Goal: Check status: Check status

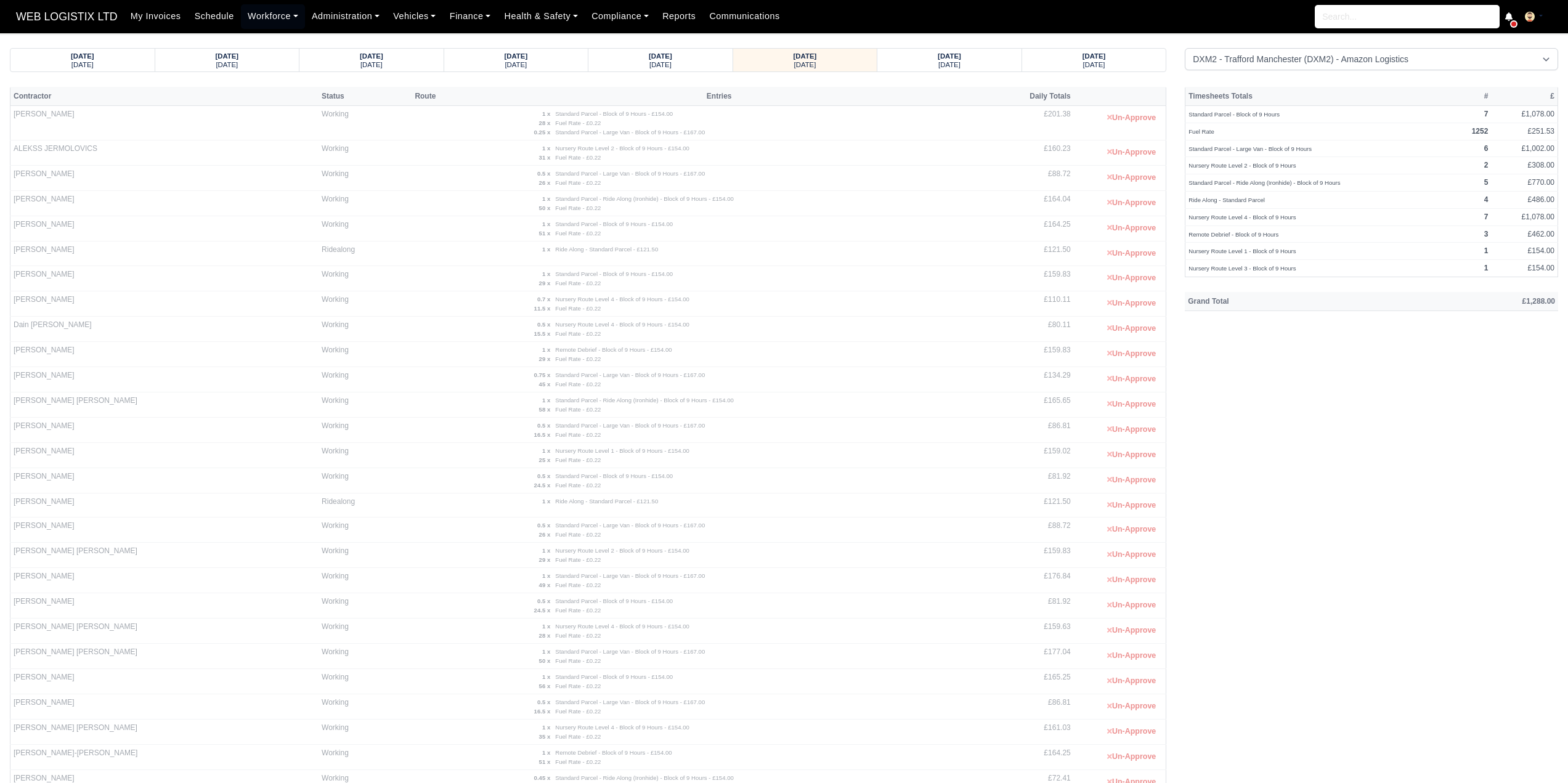
select select "1"
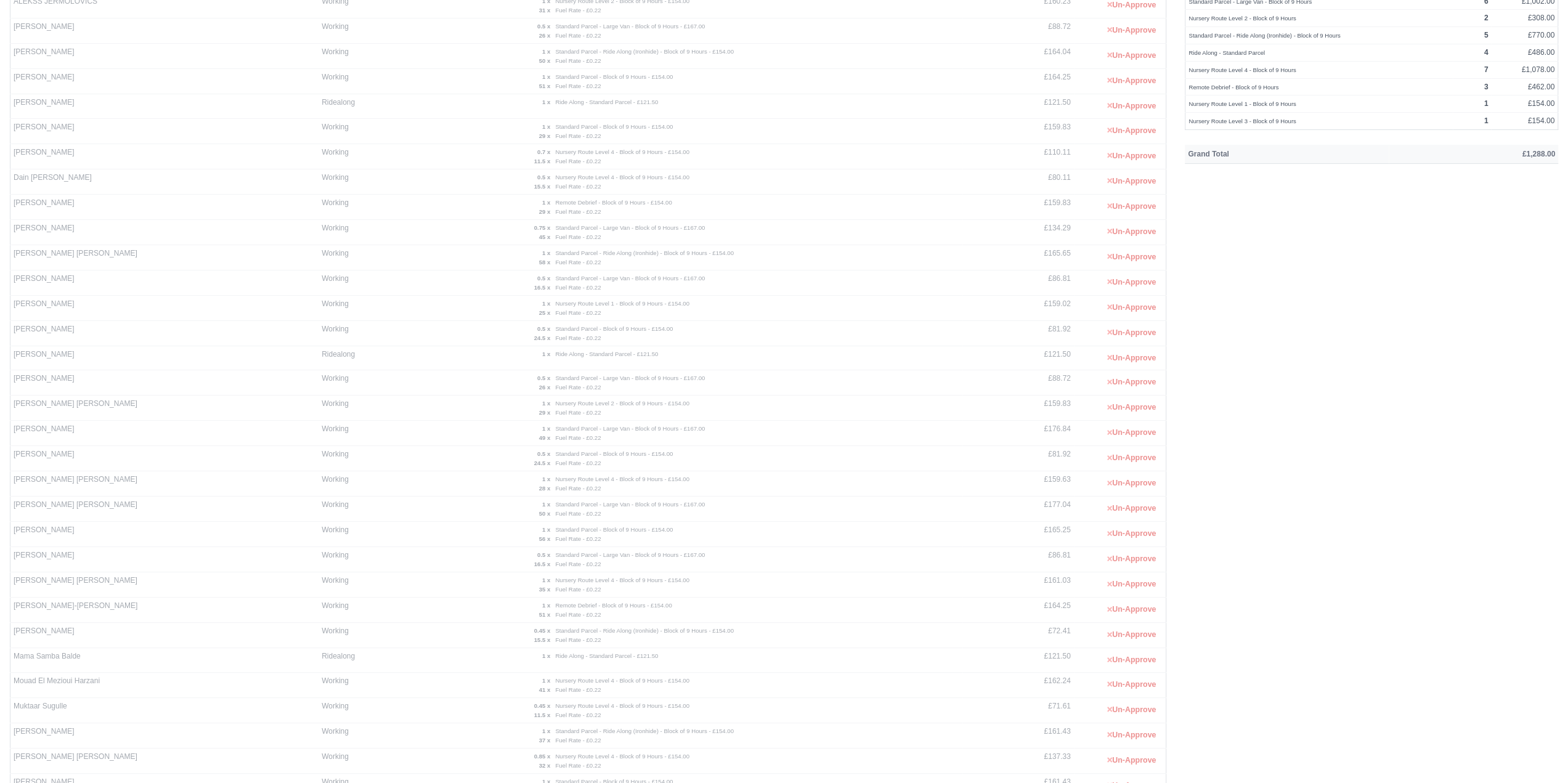
scroll to position [123, 0]
drag, startPoint x: 81, startPoint y: 128, endPoint x: 10, endPoint y: 124, distance: 71.1
click at [10, 124] on td "[PERSON_NAME]" at bounding box center [164, 129] width 309 height 25
copy td "[PERSON_NAME]"
drag, startPoint x: 95, startPoint y: 374, endPoint x: 11, endPoint y: 374, distance: 84.0
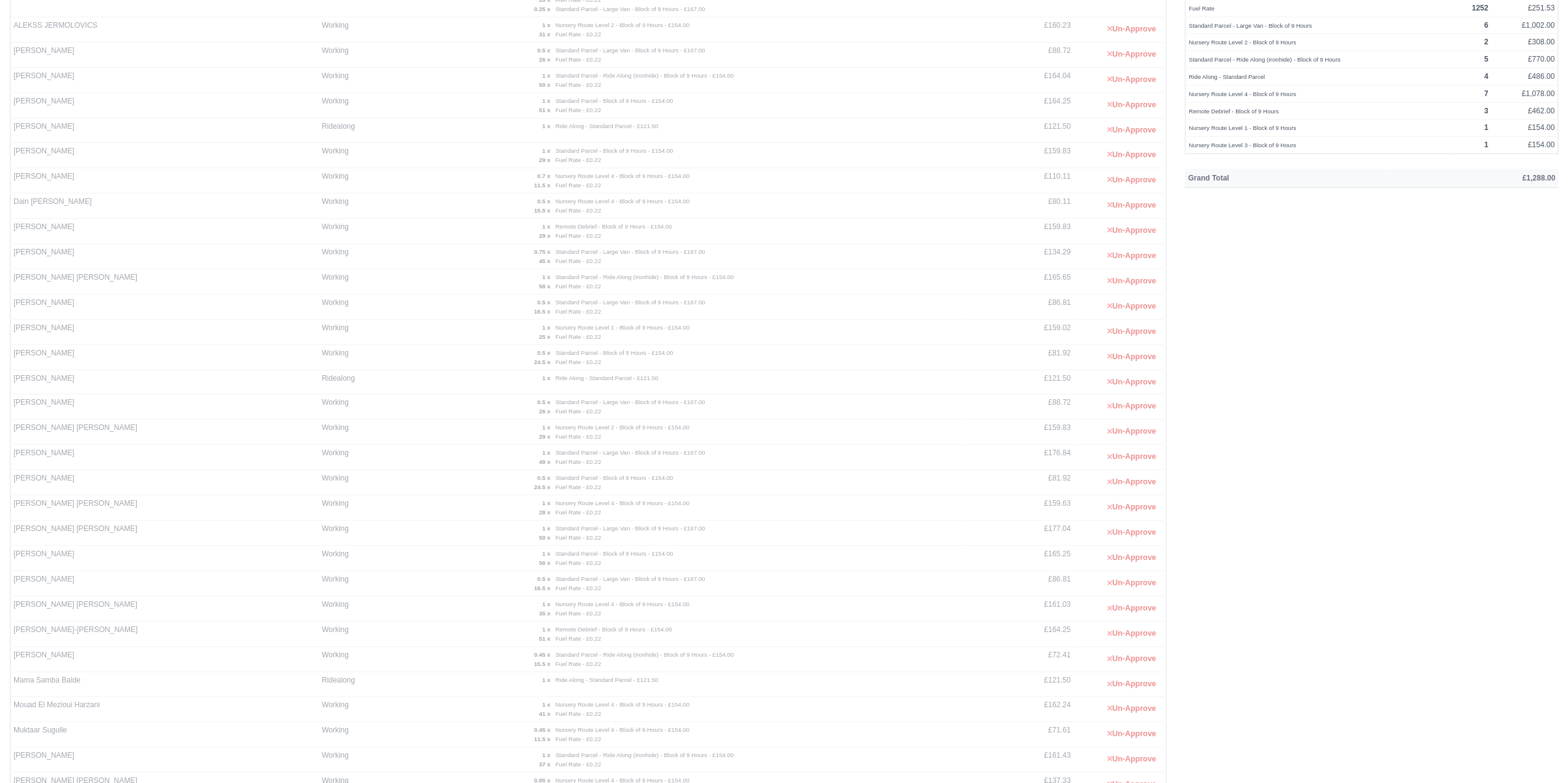
click at [11, 374] on td "[PERSON_NAME]" at bounding box center [164, 381] width 309 height 25
copy td "[PERSON_NAME]"
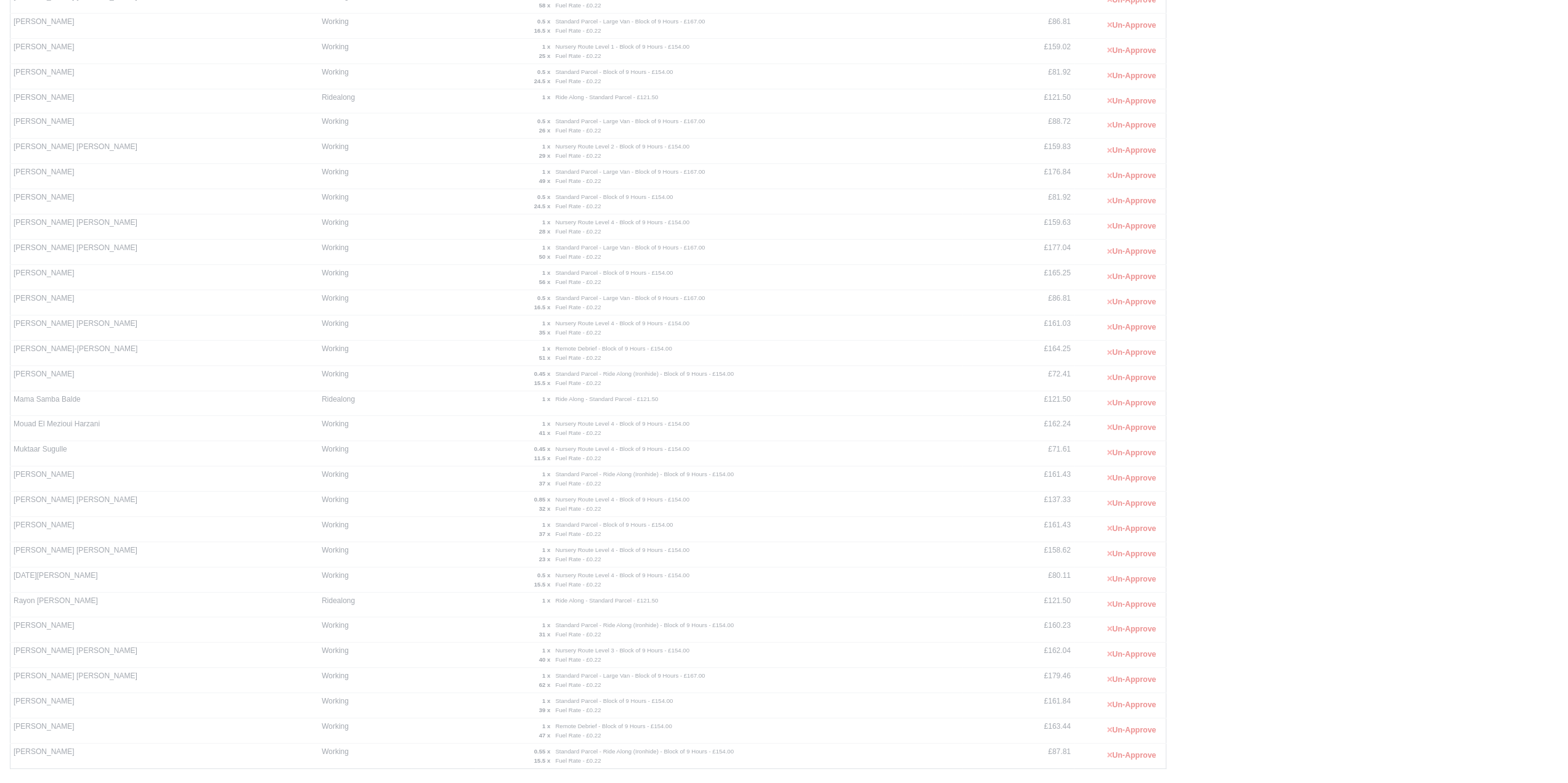
scroll to position [431, 0]
drag, startPoint x: 91, startPoint y: 369, endPoint x: 12, endPoint y: 370, distance: 79.0
click at [12, 370] on td "Mama Samba Balde" at bounding box center [164, 376] width 309 height 25
copy td "Mama Samba Balde"
drag, startPoint x: 66, startPoint y: 567, endPoint x: 10, endPoint y: 568, distance: 56.0
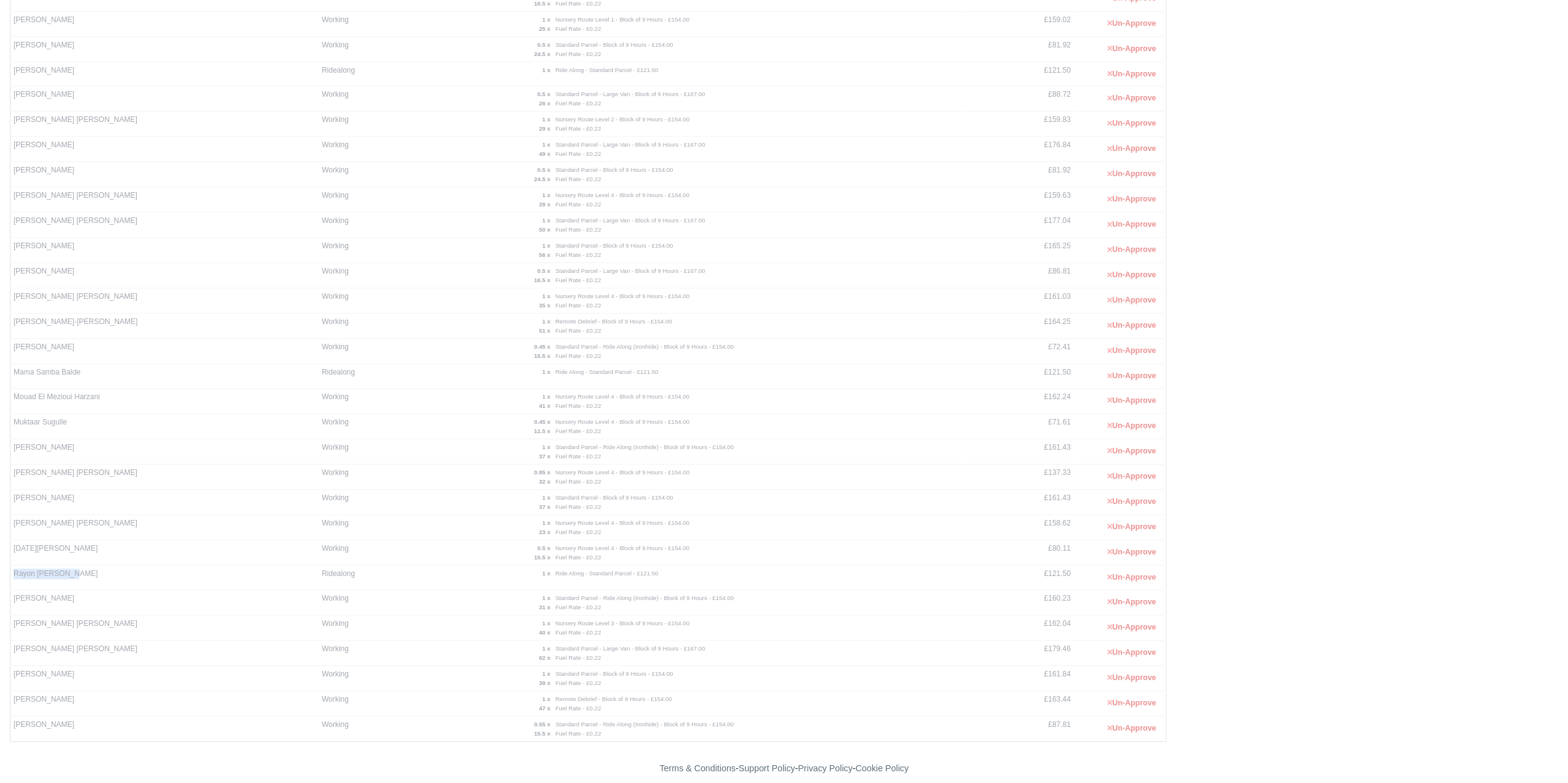
click at [10, 568] on td "Rayon [PERSON_NAME]" at bounding box center [164, 577] width 309 height 25
copy td "Rayon [PERSON_NAME]"
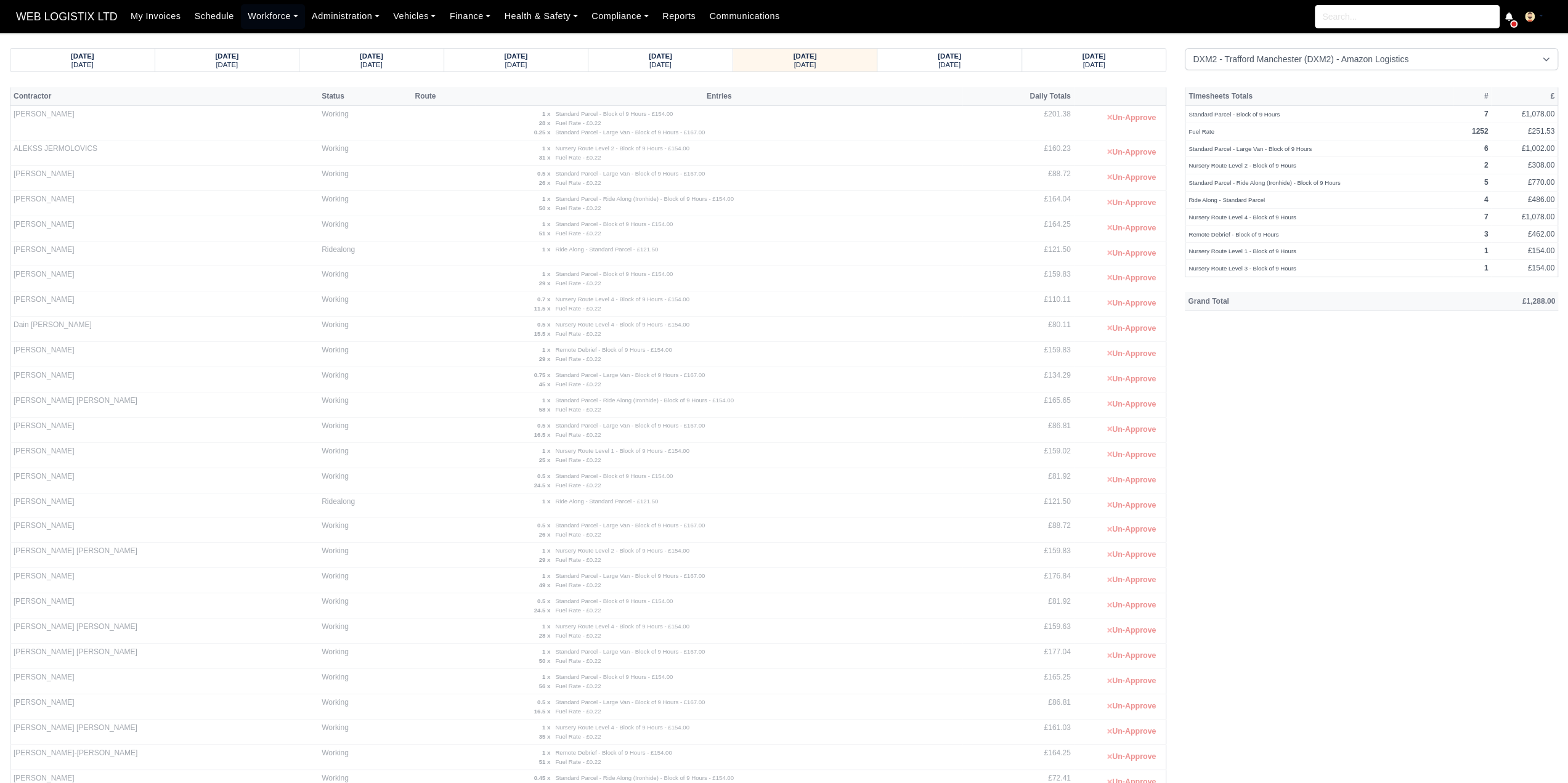
scroll to position [0, 0]
click at [689, 69] on div "[DATE] [DATE]" at bounding box center [660, 60] width 126 height 23
select select "1"
click at [241, 15] on link "Workforce" at bounding box center [273, 16] width 64 height 24
click at [263, 140] on link "Daily Timesheet" at bounding box center [297, 146] width 100 height 26
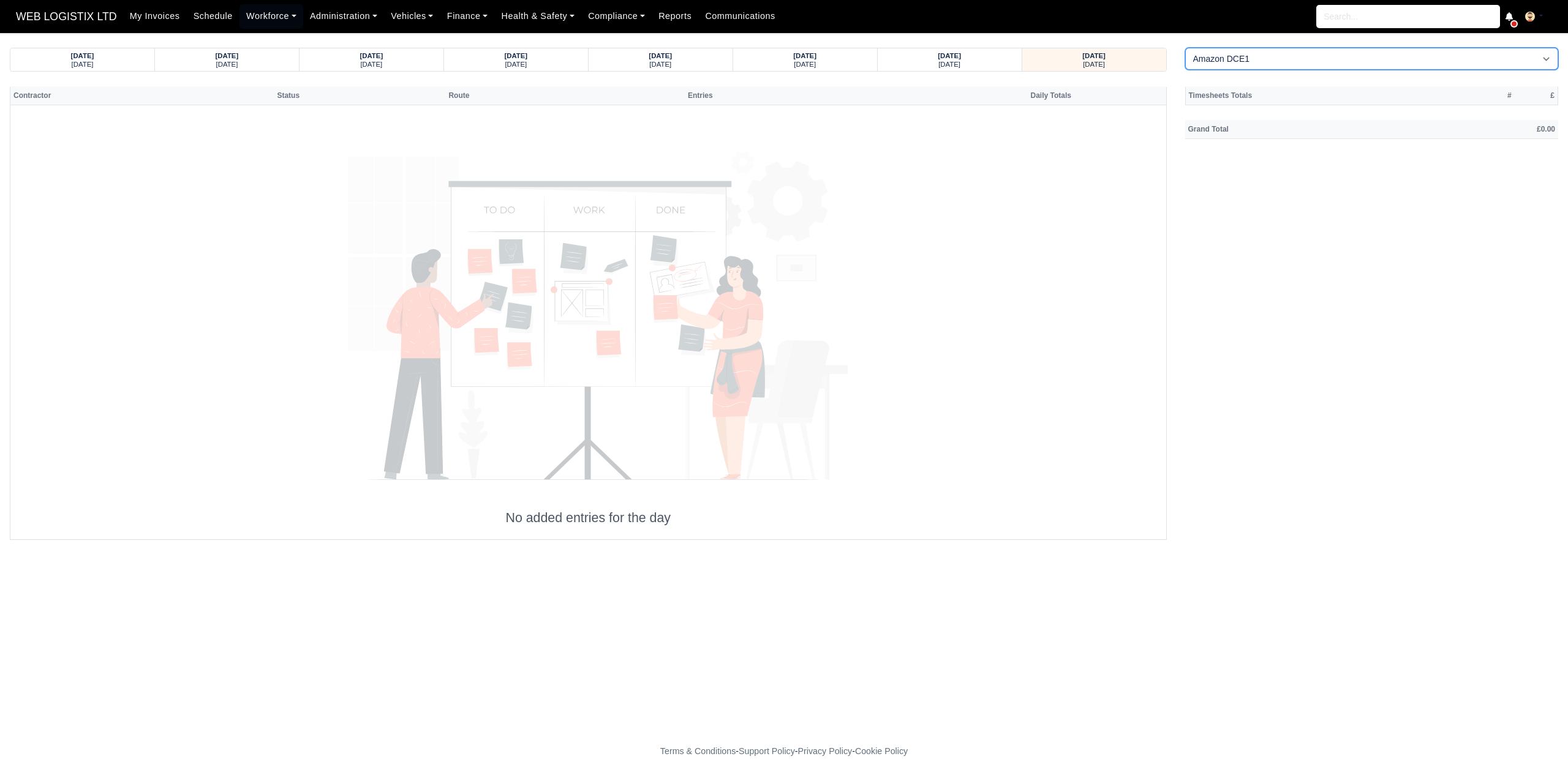
click at [1195, 58] on select "Amazon DCE1 DWN2 - Knowsley (DWN2) - Amazon Logistics (L34 7XL) DXM2 - Trafford…" at bounding box center [1371, 59] width 374 height 22
select select "1"
click at [1185, 48] on select "Amazon DCE1 DWN2 - Knowsley (DWN2) - Amazon Logistics (L34 7XL) DXM2 - Trafford…" at bounding box center [1371, 59] width 374 height 22
click at [650, 58] on strong "[DATE]" at bounding box center [660, 55] width 24 height 8
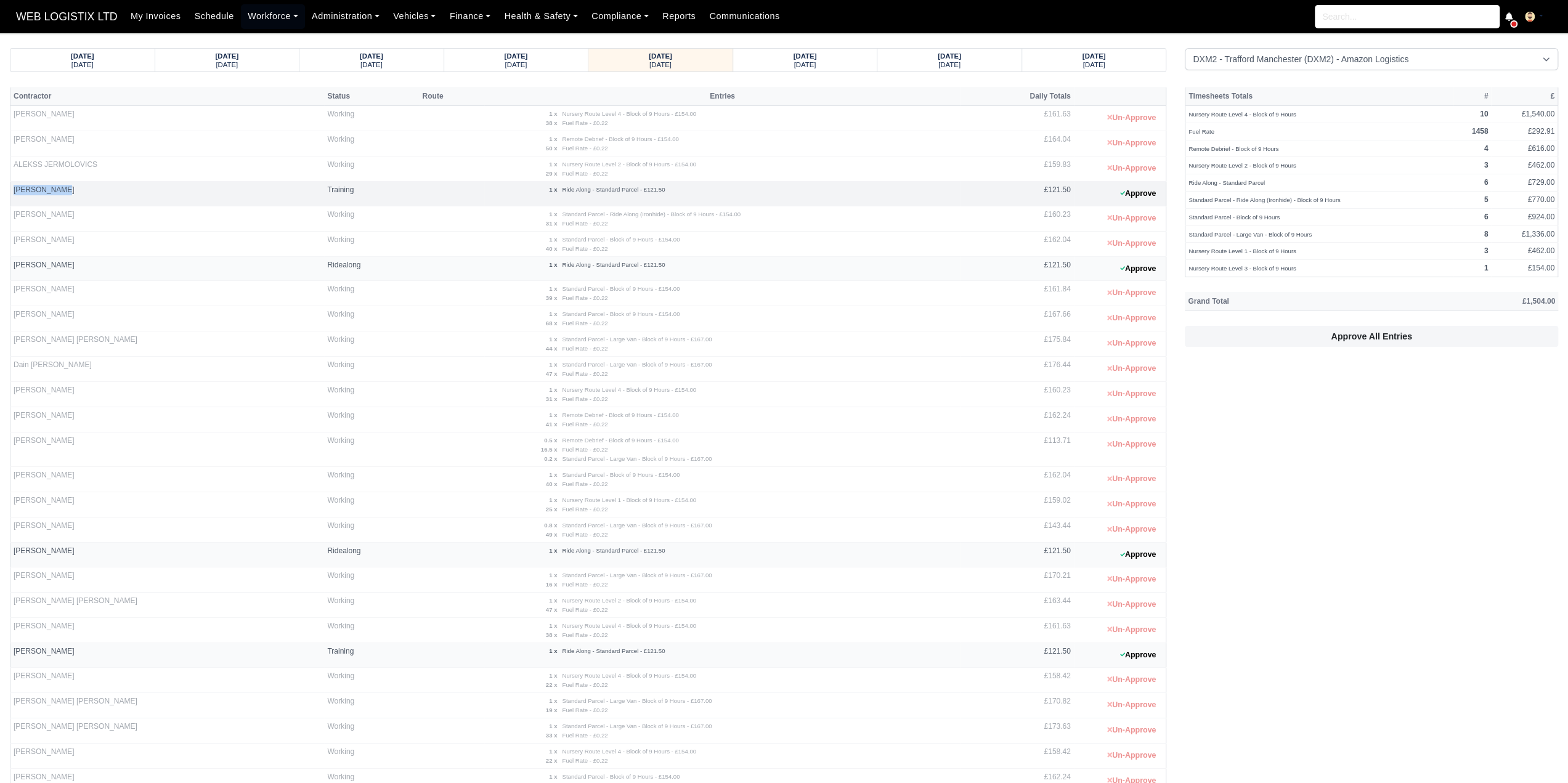
drag, startPoint x: 67, startPoint y: 189, endPoint x: 13, endPoint y: 192, distance: 54.1
click at [13, 192] on td "Amir Hussain" at bounding box center [167, 193] width 314 height 25
copy td "Amir Hussain"
drag, startPoint x: 63, startPoint y: 262, endPoint x: 13, endPoint y: 261, distance: 50.0
click at [13, 261] on td "[PERSON_NAME]" at bounding box center [167, 268] width 314 height 25
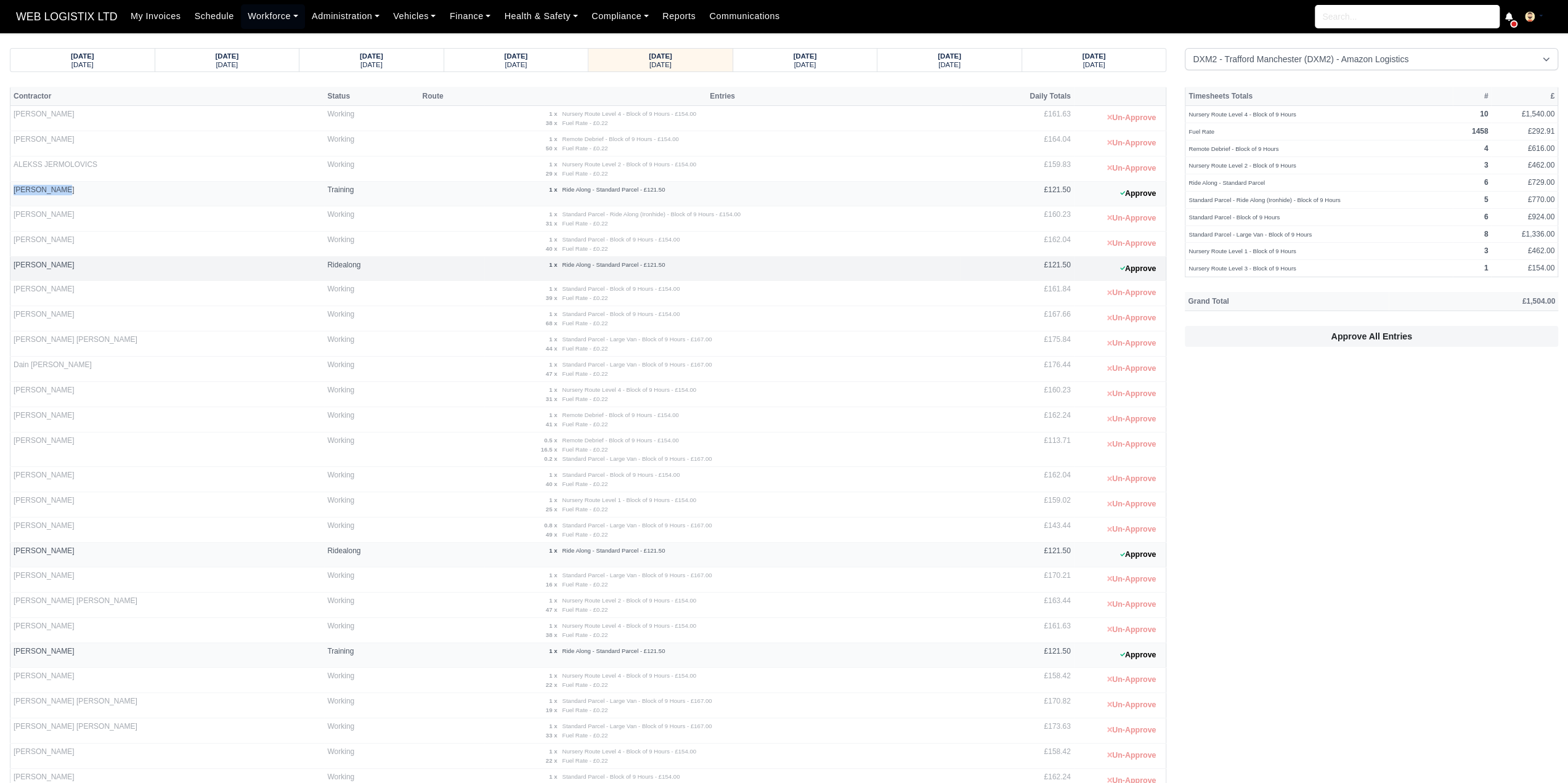
copy td "[PERSON_NAME]"
drag, startPoint x: 99, startPoint y: 549, endPoint x: 13, endPoint y: 548, distance: 86.0
click at [13, 548] on td "[PERSON_NAME]" at bounding box center [167, 555] width 314 height 25
copy td "[PERSON_NAME]"
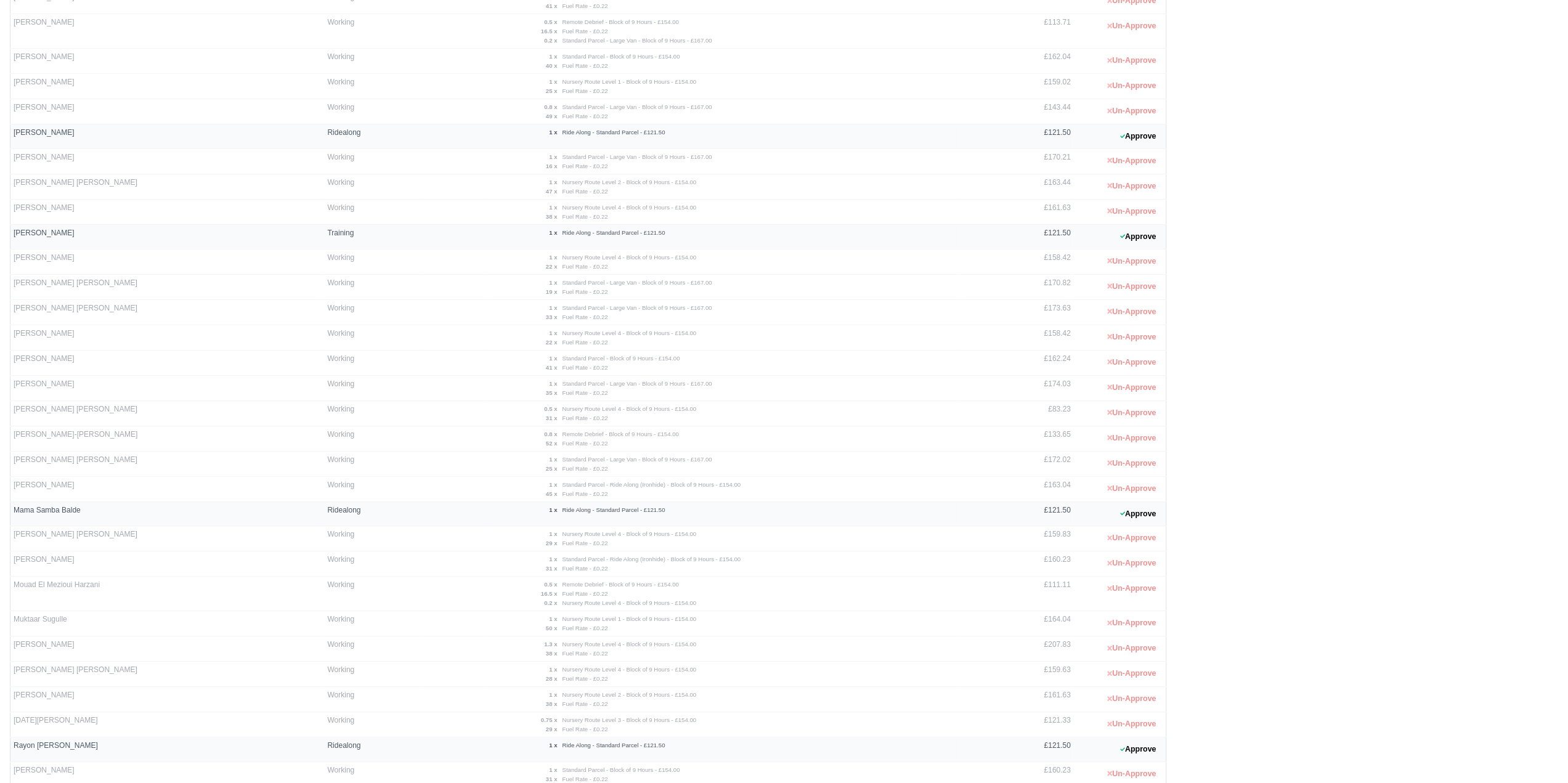
scroll to position [370, 0]
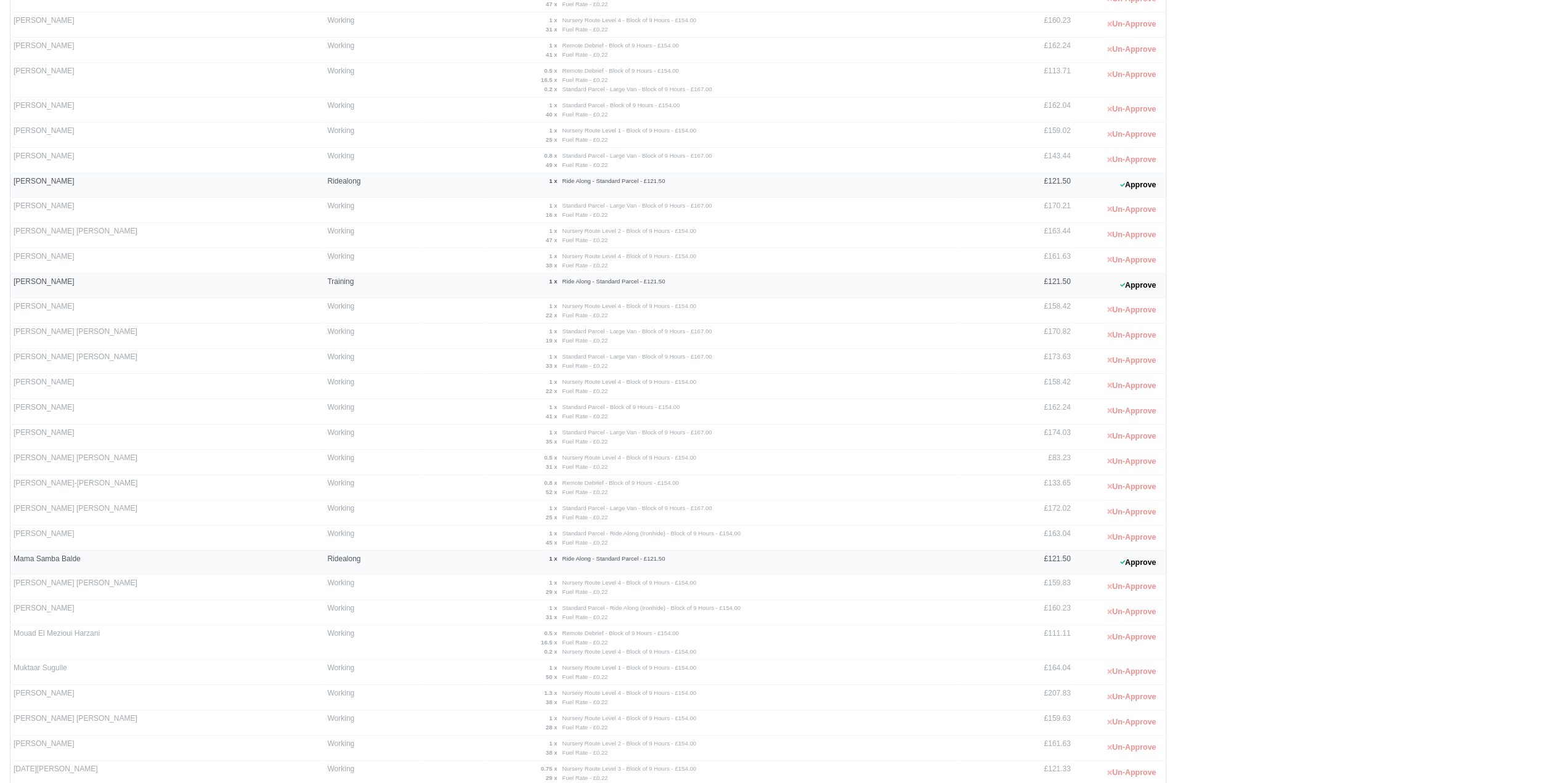
drag, startPoint x: 103, startPoint y: 277, endPoint x: 8, endPoint y: 277, distance: 95.0
click at [8, 277] on div "Contractor Status Route Entries Daily Totals Adam Taylor Working 1 x Nursery Ro…" at bounding box center [588, 336] width 1175 height 1239
click at [92, 276] on td "Jamal Akinola Tajue Deen" at bounding box center [167, 285] width 314 height 25
drag, startPoint x: 90, startPoint y: 277, endPoint x: 13, endPoint y: 281, distance: 77.1
click at [13, 281] on td "Jamal Akinola Tajue Deen" at bounding box center [167, 285] width 314 height 25
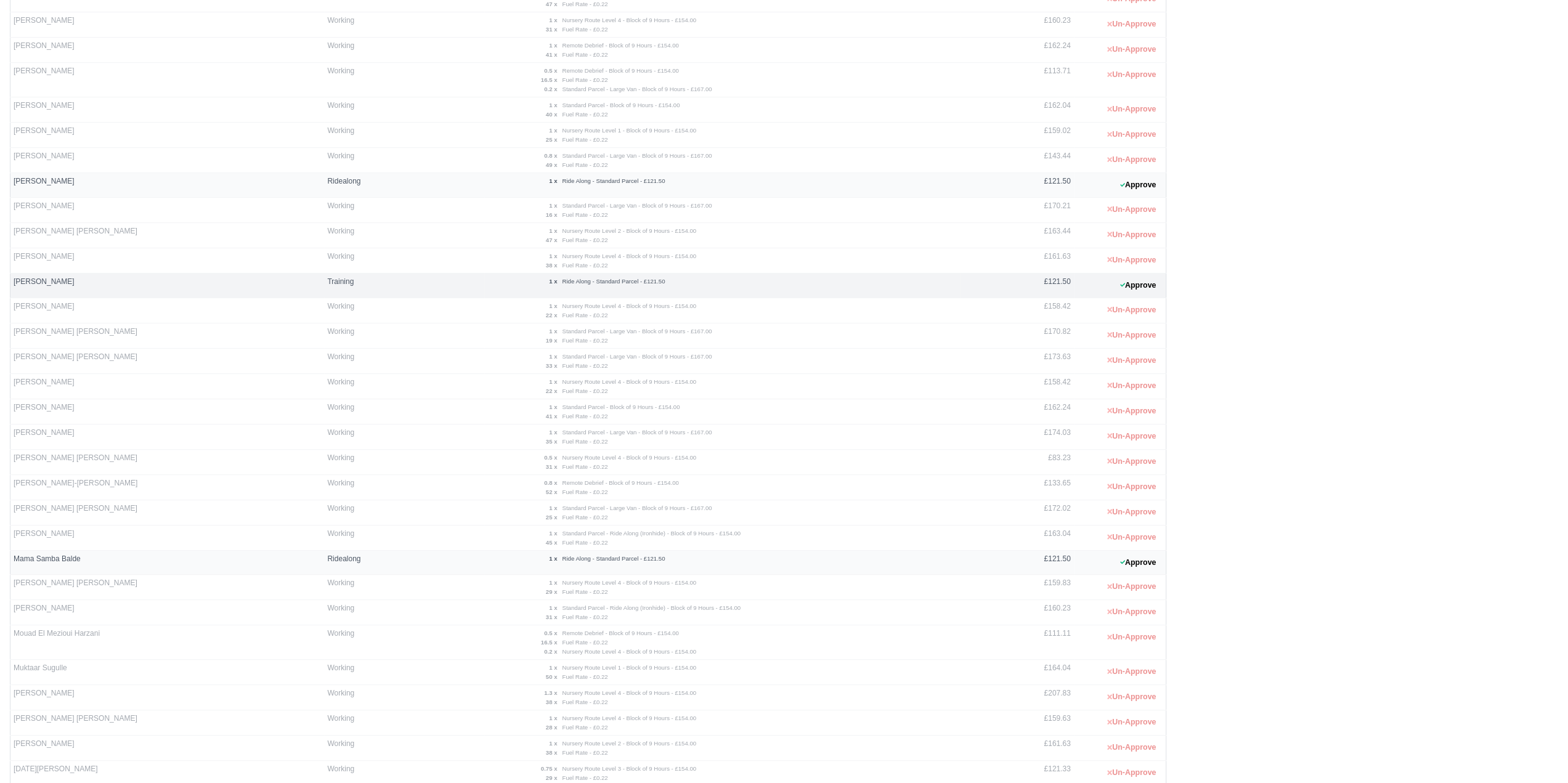
copy td "Jamal Akinola Tajue Deen"
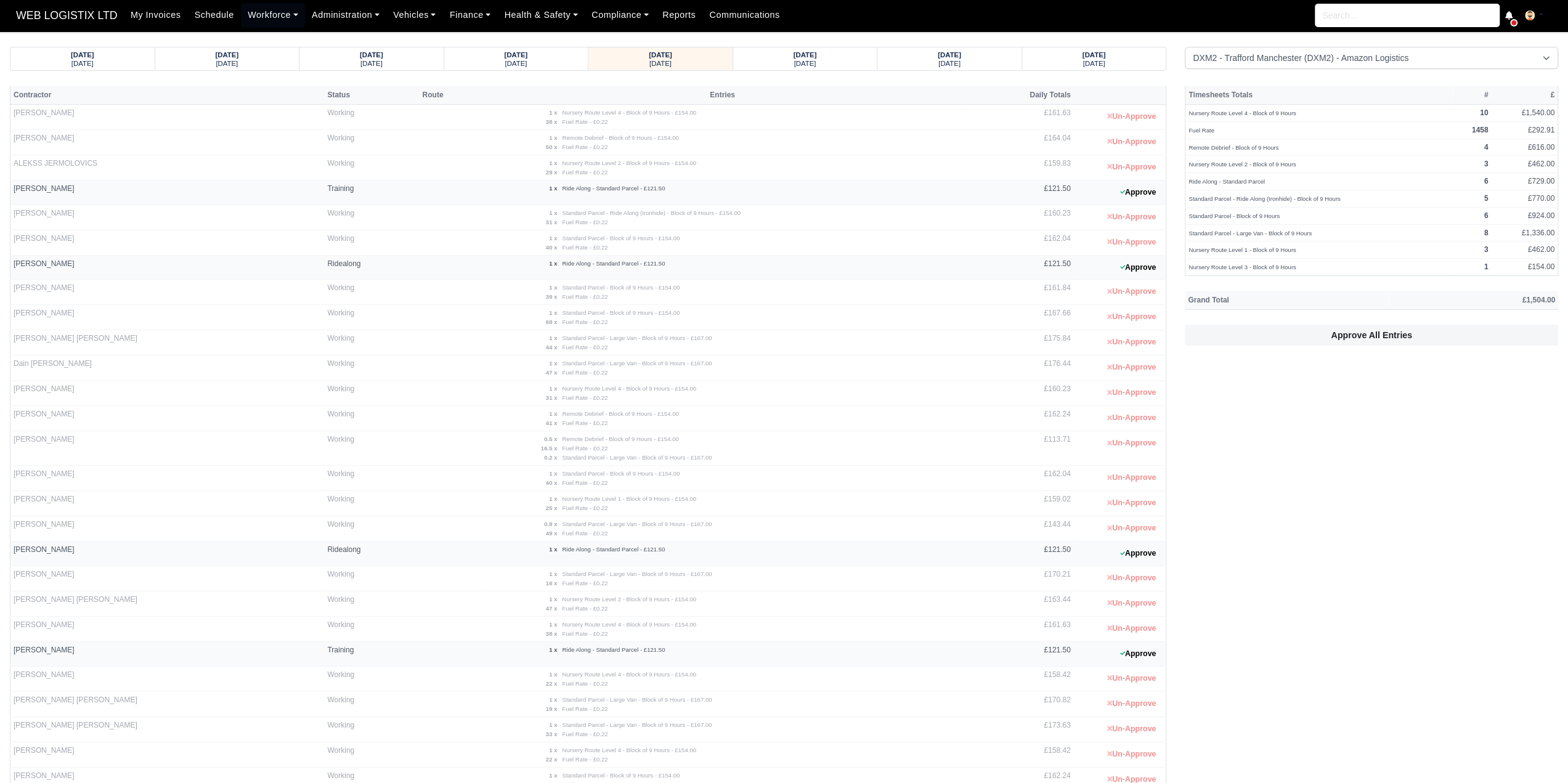
scroll to position [0, 0]
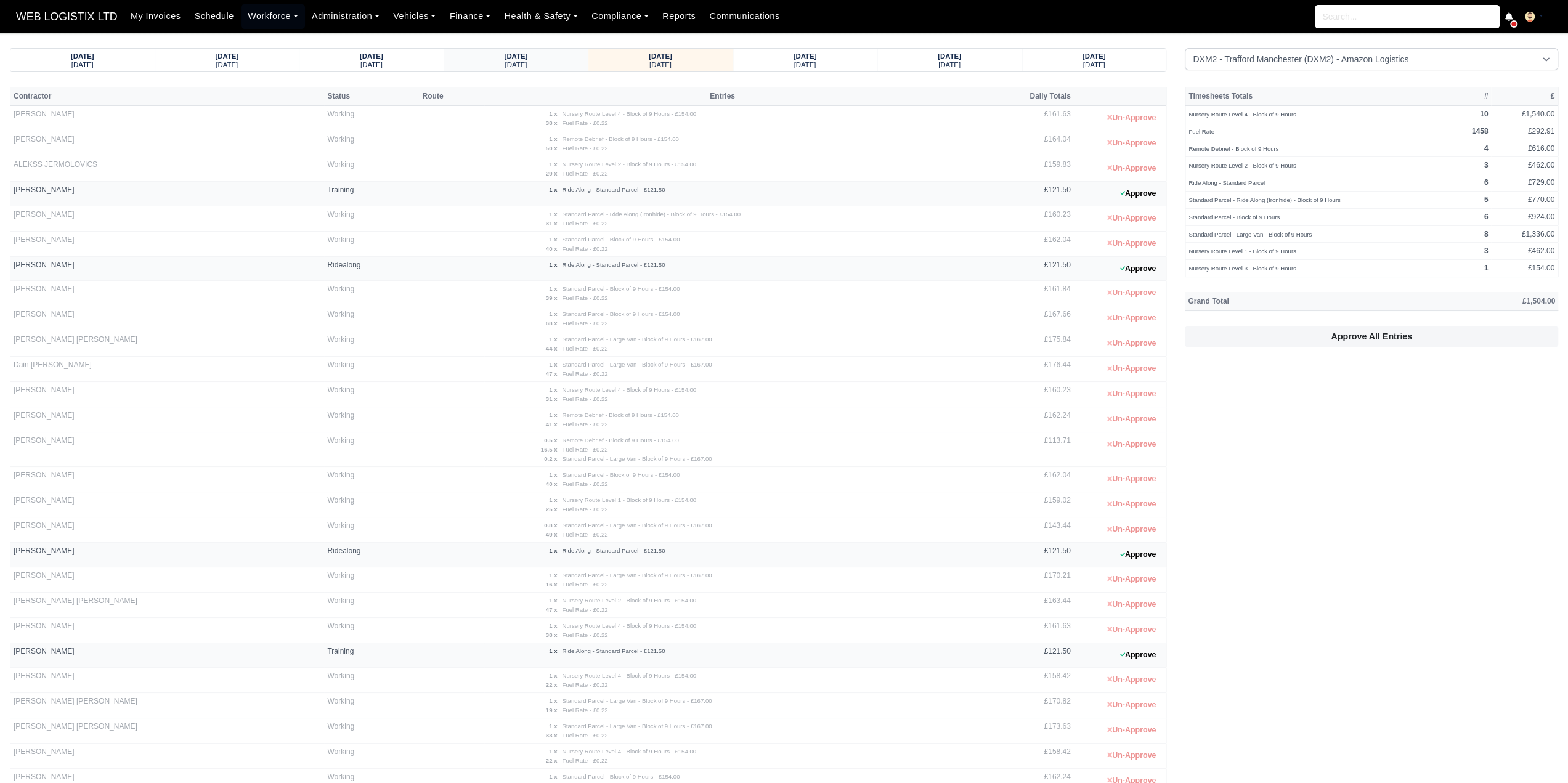
click at [516, 60] on div "[DATE]" at bounding box center [516, 64] width 121 height 8
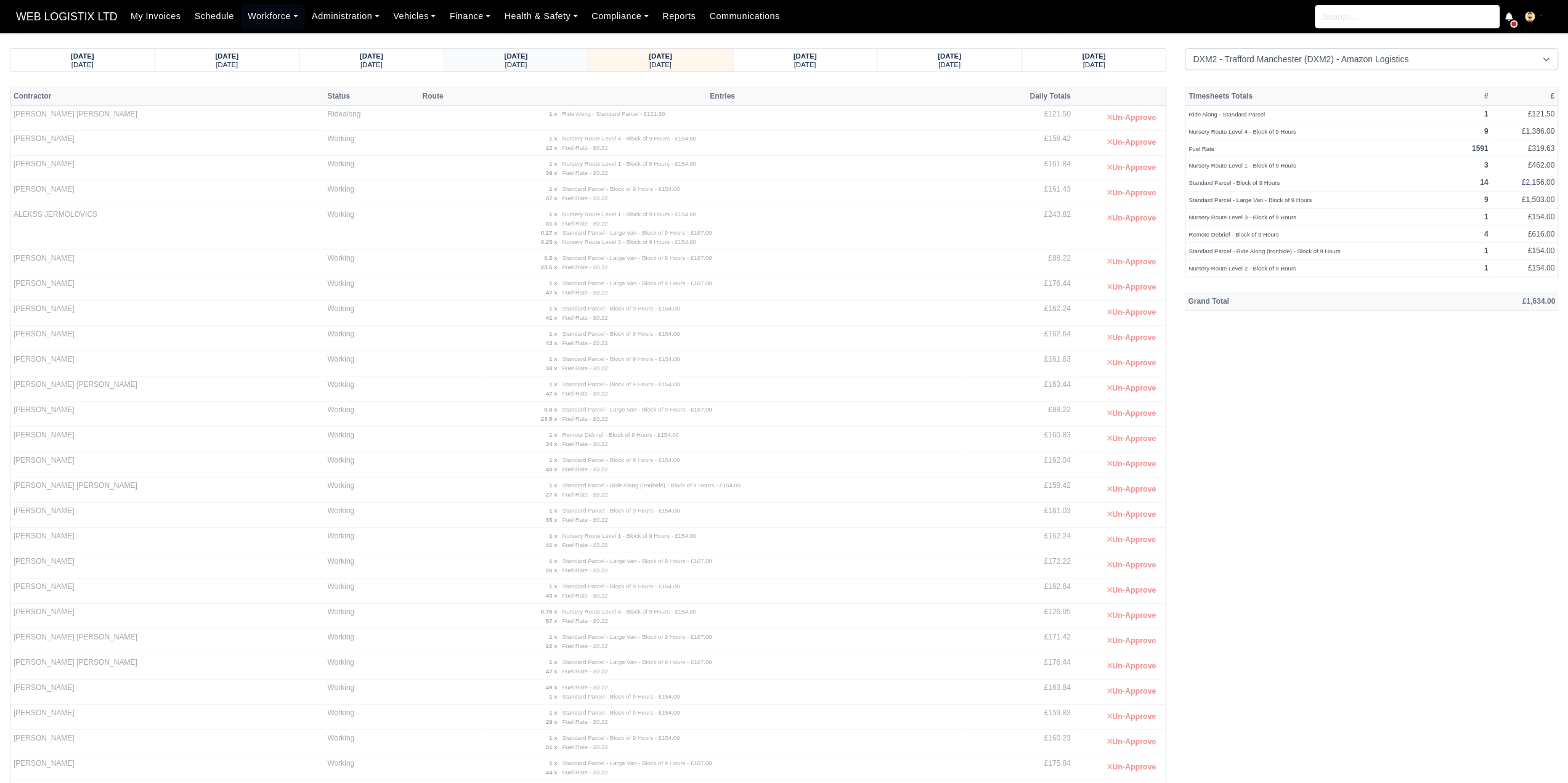
click at [560, 60] on div "[DATE]" at bounding box center [516, 64] width 121 height 8
click at [514, 70] on div "07/10/2025 Tuesday" at bounding box center [516, 60] width 126 height 23
click at [528, 58] on strong "[DATE]" at bounding box center [516, 56] width 24 height 8
